Goal: Task Accomplishment & Management: Manage account settings

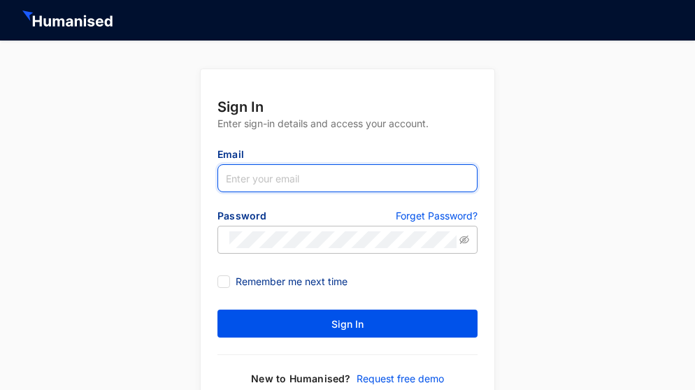
click at [247, 173] on input "text" at bounding box center [348, 178] width 260 height 28
paste input "chamoda.pem@eco.lk"
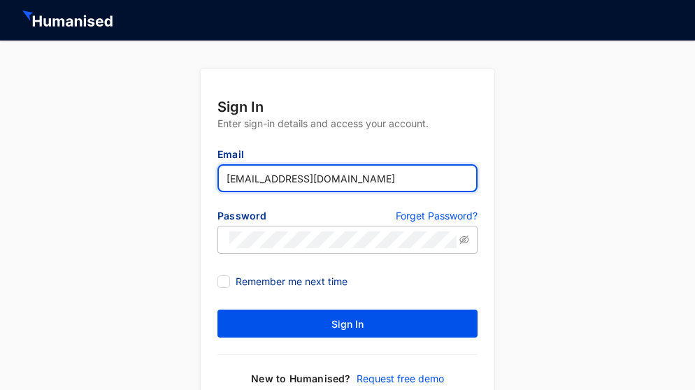
type input "chamoda.pem@eco.lk"
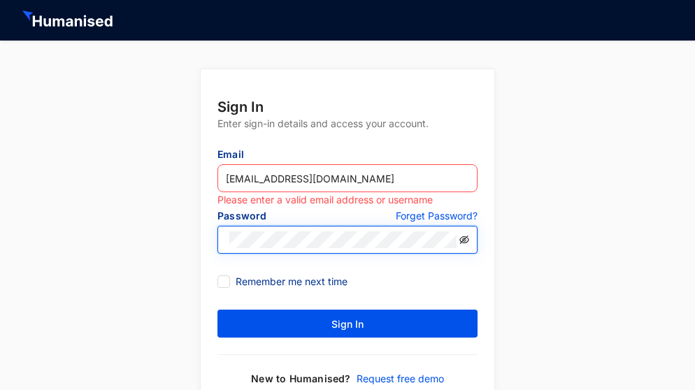
click at [466, 238] on icon "eye-invisible" at bounding box center [464, 240] width 10 height 10
click at [394, 266] on form "Sign In Enter sign-in details and access your account. Email chamoda.pem@eco.lk…" at bounding box center [348, 241] width 294 height 345
click at [227, 281] on input "Remember me next time" at bounding box center [223, 281] width 10 height 10
checkbox input "true"
click at [332, 178] on input "chamoda.pem@eco.lk" at bounding box center [348, 178] width 260 height 28
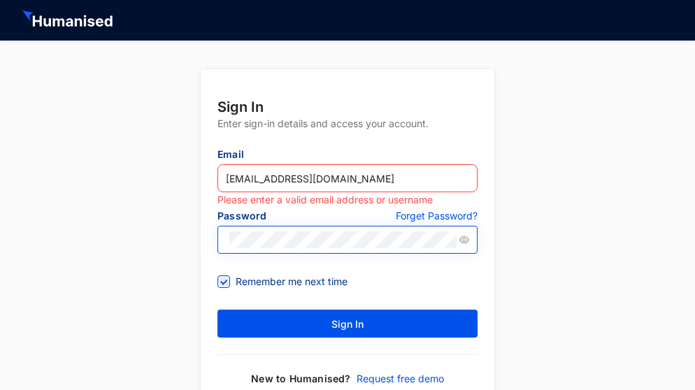
type input "chamoda.pem@eco.lk"
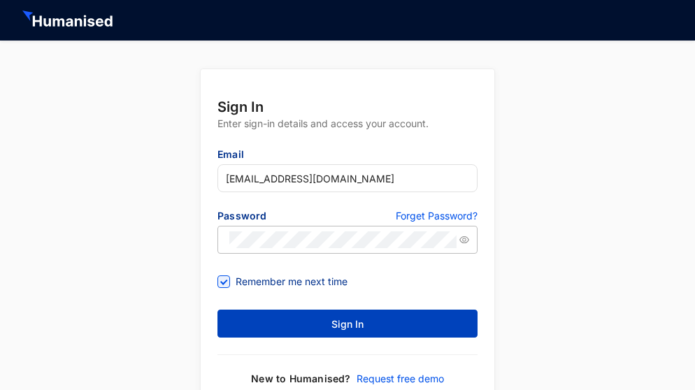
click at [334, 322] on span "Sign In" at bounding box center [347, 325] width 32 height 14
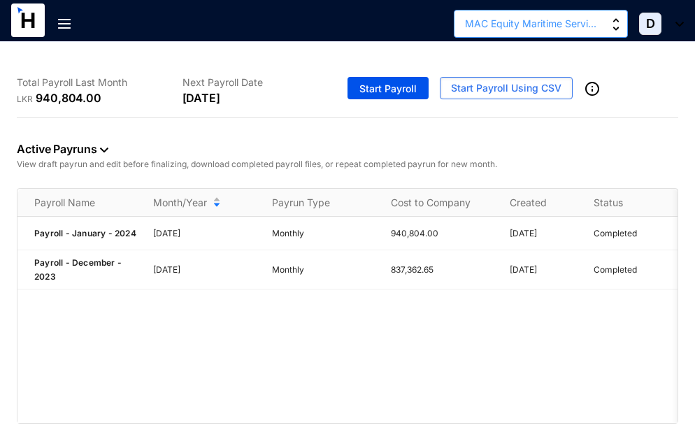
click at [619, 19] on img "button" at bounding box center [616, 24] width 7 height 13
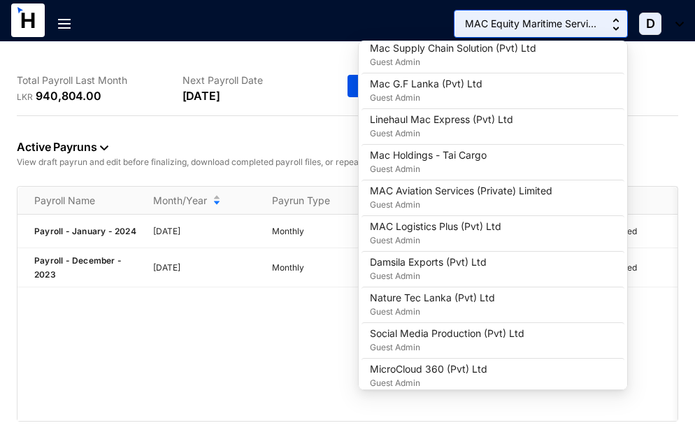
scroll to position [168, 0]
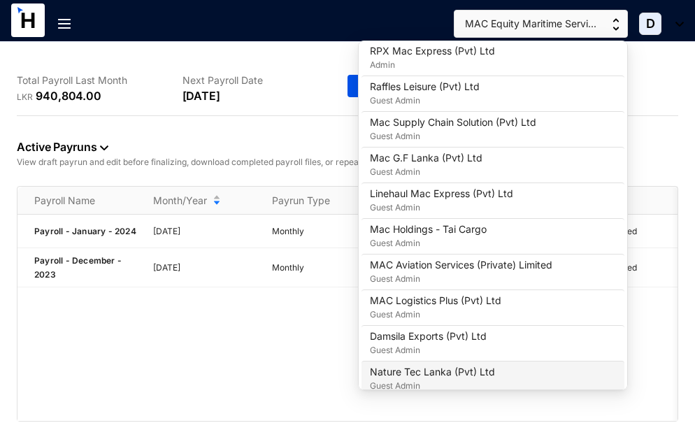
click at [404, 374] on p "Nature Tec Lanka (Pvt) Ltd" at bounding box center [432, 372] width 125 height 14
